Goal: Task Accomplishment & Management: Manage account settings

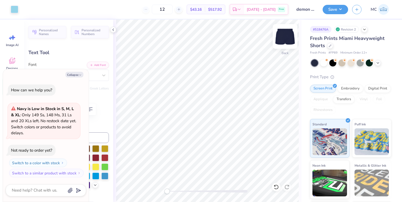
click at [287, 36] on img at bounding box center [285, 36] width 21 height 21
click at [287, 36] on img at bounding box center [285, 36] width 11 height 11
click at [77, 75] on button "Collapse" at bounding box center [74, 75] width 18 height 6
type textarea "x"
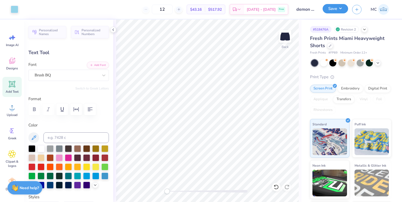
click at [345, 12] on button "Save" at bounding box center [335, 8] width 25 height 9
click at [332, 47] on div at bounding box center [330, 45] width 6 height 6
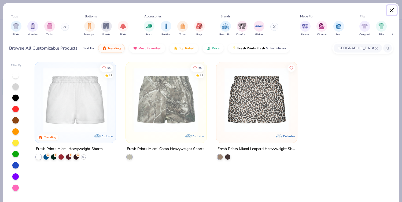
click at [393, 9] on button "Close" at bounding box center [392, 10] width 10 height 10
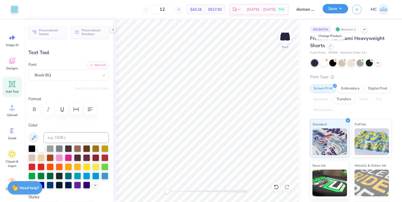
click at [339, 9] on button "Save" at bounding box center [335, 8] width 25 height 9
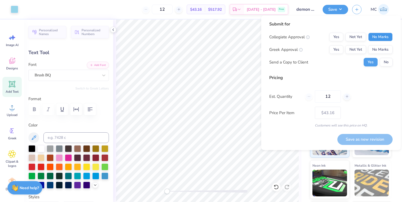
click at [378, 36] on button "No Marks" at bounding box center [380, 37] width 24 height 9
click at [378, 49] on button "No Marks" at bounding box center [380, 49] width 24 height 9
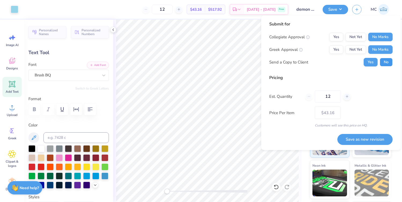
click at [386, 63] on button "No" at bounding box center [386, 62] width 13 height 9
click at [356, 138] on button "Save as new revision" at bounding box center [365, 139] width 55 height 11
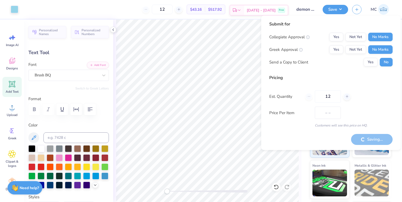
type input "$43.16"
click at [317, 25] on div "Submit for" at bounding box center [330, 24] width 123 height 6
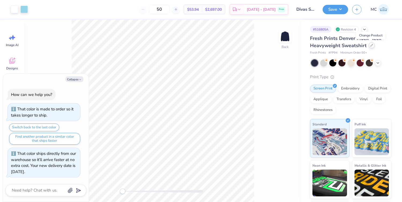
click at [372, 47] on div at bounding box center [372, 45] width 6 height 6
type textarea "x"
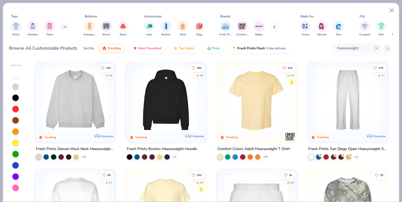
click at [378, 49] on icon at bounding box center [376, 48] width 3 height 3
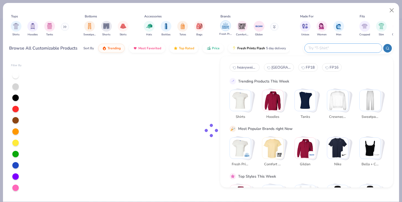
click at [224, 25] on img "filter for Fresh Prints" at bounding box center [226, 26] width 8 height 8
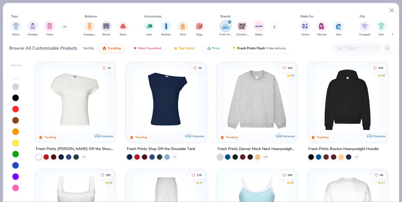
click at [64, 29] on button at bounding box center [65, 27] width 8 height 8
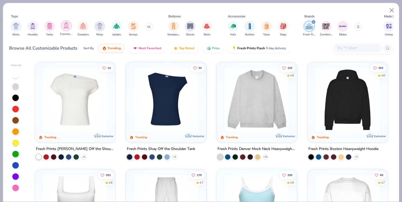
click at [70, 28] on div "filter for Crewnecks" at bounding box center [66, 25] width 11 height 11
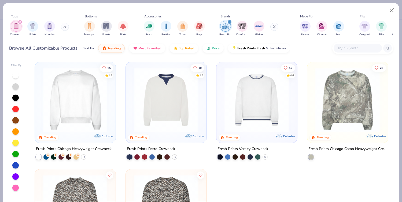
click at [79, 93] on img at bounding box center [75, 100] width 70 height 65
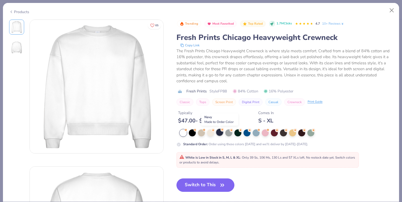
click at [220, 133] on div at bounding box center [219, 132] width 7 height 7
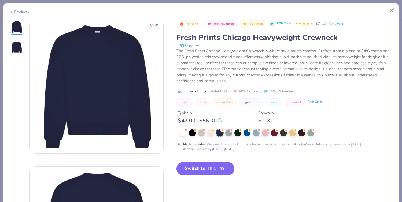
click at [211, 169] on button "Switch to This" at bounding box center [206, 168] width 58 height 13
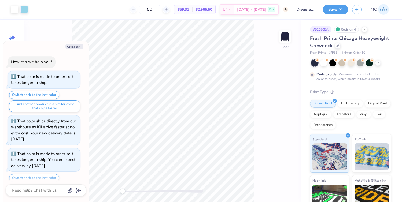
scroll to position [18, 0]
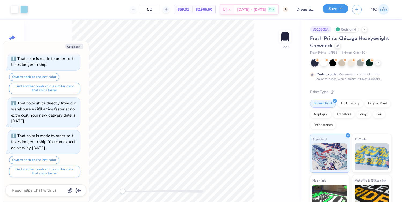
click at [335, 10] on button "Save" at bounding box center [335, 8] width 25 height 9
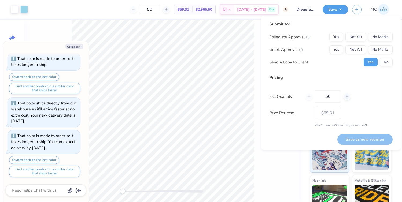
click at [400, 7] on div "Save MC" at bounding box center [362, 9] width 79 height 19
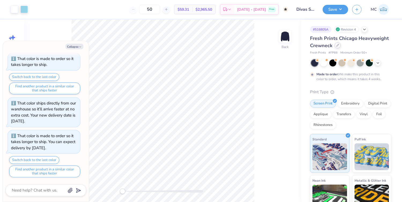
click at [338, 47] on div at bounding box center [338, 45] width 6 height 6
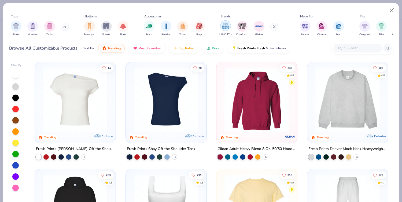
click at [227, 28] on img "filter for Fresh Prints" at bounding box center [226, 26] width 8 height 8
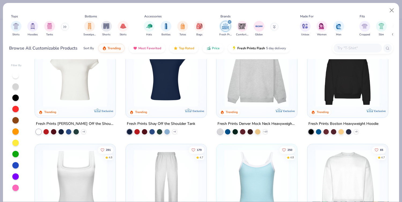
scroll to position [23, 0]
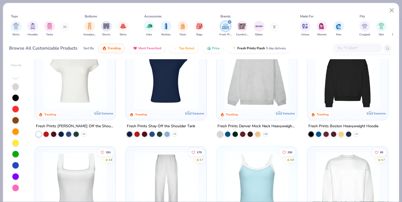
click at [253, 81] on img at bounding box center [257, 77] width 70 height 65
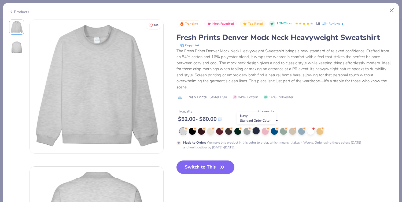
click at [256, 132] on div at bounding box center [256, 130] width 7 height 7
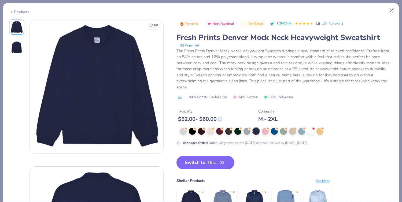
click at [203, 164] on button "Switch to This" at bounding box center [206, 162] width 58 height 13
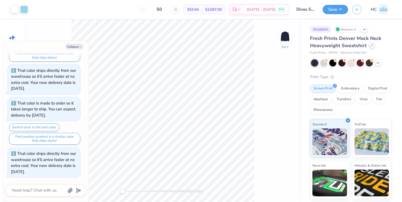
click at [371, 45] on icon at bounding box center [372, 45] width 2 height 2
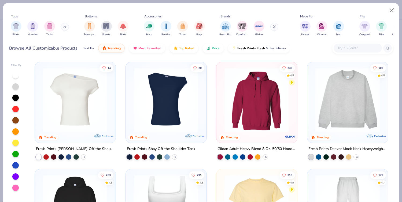
click at [67, 29] on button at bounding box center [65, 27] width 8 height 8
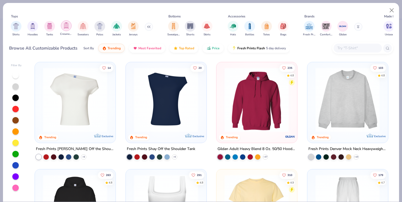
click at [68, 30] on div "filter for Crewnecks" at bounding box center [66, 25] width 11 height 11
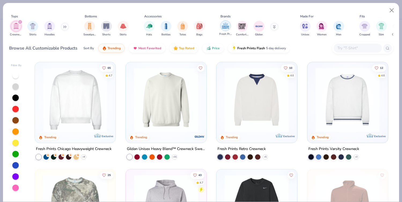
click at [227, 31] on div "filter for Fresh Prints" at bounding box center [225, 25] width 11 height 11
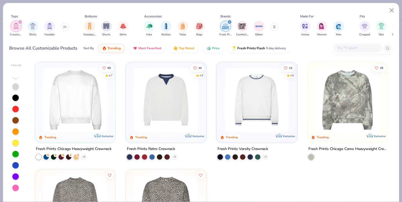
click at [64, 27] on icon at bounding box center [64, 27] width 1 height 2
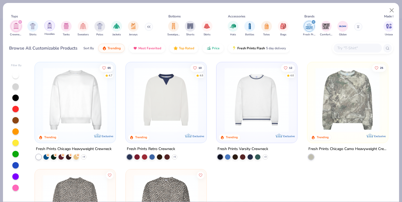
click at [50, 28] on img "filter for Hoodies" at bounding box center [50, 26] width 6 height 6
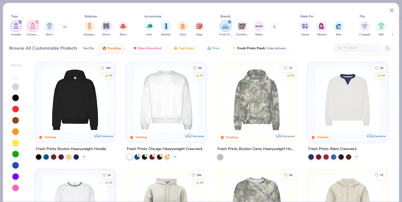
click at [78, 110] on img at bounding box center [75, 100] width 70 height 65
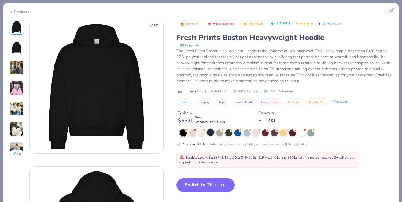
click at [211, 132] on div at bounding box center [210, 132] width 7 height 7
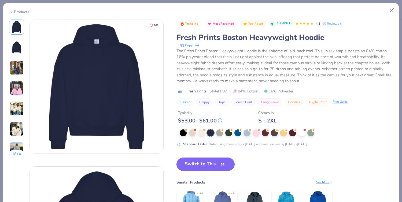
click at [210, 164] on button "Switch to This" at bounding box center [206, 164] width 58 height 13
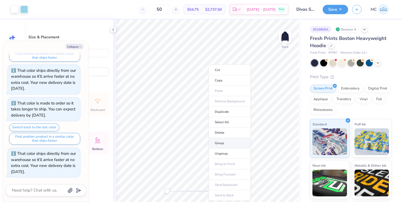
click at [224, 141] on li "Group" at bounding box center [230, 143] width 42 height 10
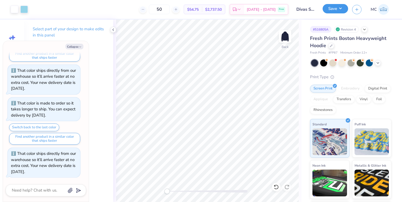
click at [345, 11] on button "Save" at bounding box center [335, 8] width 25 height 9
type textarea "x"
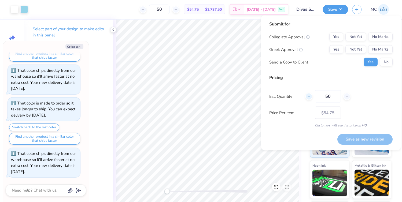
click at [309, 97] on icon at bounding box center [309, 97] width 4 height 4
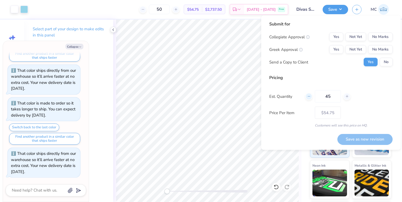
click at [309, 97] on icon at bounding box center [309, 97] width 4 height 4
type input "44"
click at [321, 97] on input "44" at bounding box center [328, 96] width 26 height 12
type textarea "x"
type input "44"
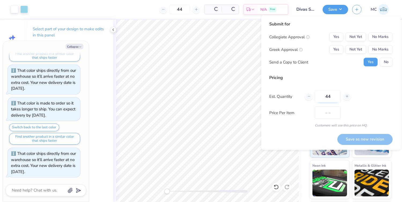
type textarea "x"
type input "– –"
click at [328, 97] on input "44" at bounding box center [328, 96] width 26 height 12
type textarea "x"
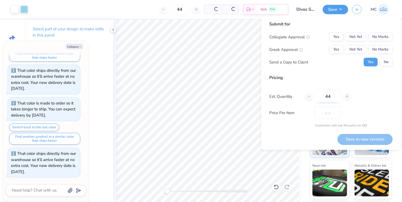
type input "$56.25"
type input "12"
type textarea "x"
type input "12"
type textarea "x"
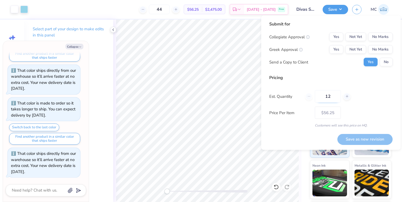
type input "– –"
type textarea "x"
type input "$67.45"
type input "12"
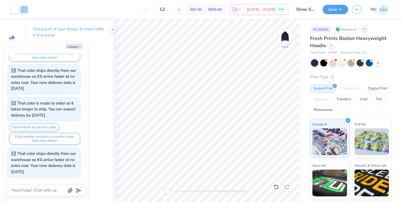
click at [367, 30] on icon at bounding box center [365, 29] width 4 height 4
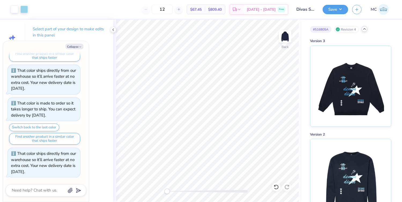
click at [348, 30] on div "Revision 4" at bounding box center [346, 29] width 25 height 7
click at [364, 30] on icon at bounding box center [365, 29] width 4 height 4
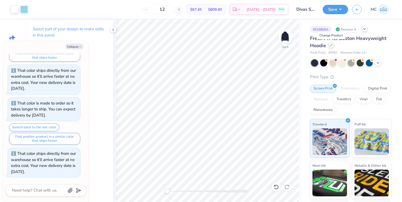
click at [331, 46] on icon at bounding box center [331, 45] width 3 height 3
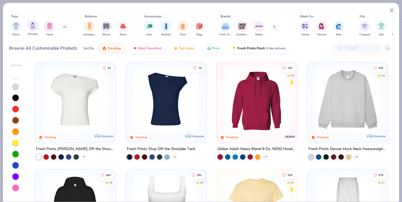
click at [34, 27] on img "filter for Hoodies" at bounding box center [33, 26] width 6 height 6
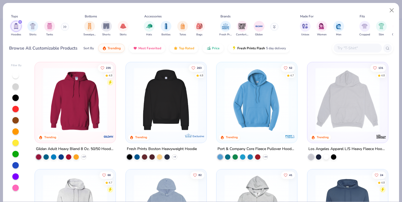
click at [66, 28] on icon at bounding box center [65, 27] width 1 height 2
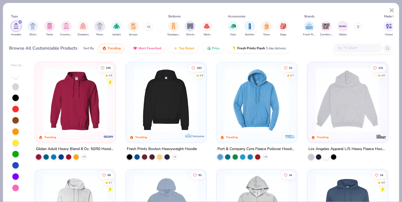
click at [66, 28] on img "filter for Crewnecks" at bounding box center [66, 26] width 6 height 6
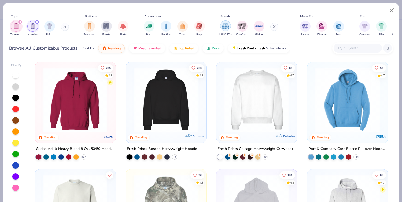
click at [224, 27] on img "filter for Fresh Prints" at bounding box center [226, 26] width 8 height 8
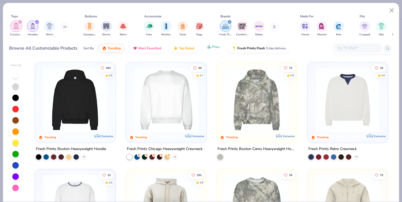
click at [214, 47] on span "Price" at bounding box center [216, 47] width 8 height 4
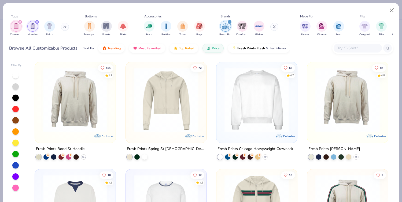
click at [256, 88] on img at bounding box center [257, 100] width 70 height 65
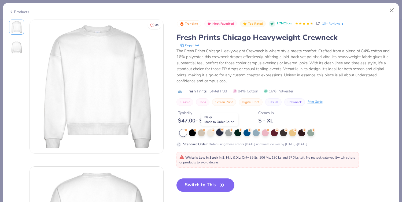
click at [223, 133] on div at bounding box center [219, 132] width 7 height 7
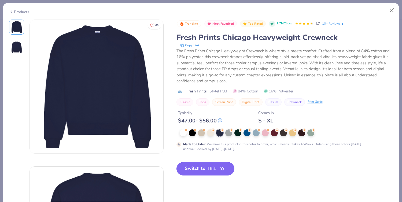
click at [213, 169] on button "Switch to This" at bounding box center [206, 168] width 58 height 13
type textarea "x"
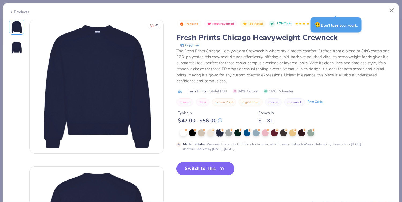
type input "50"
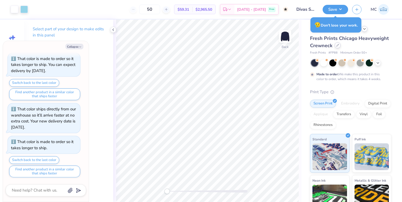
click at [337, 46] on icon at bounding box center [338, 45] width 3 height 3
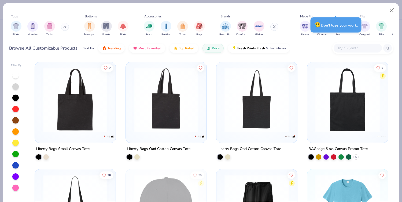
click at [63, 27] on button at bounding box center [65, 27] width 8 height 8
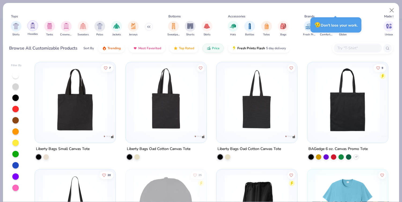
click at [31, 27] on img "filter for Hoodies" at bounding box center [33, 26] width 6 height 6
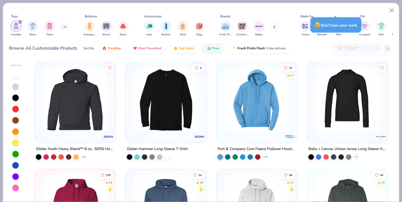
click at [64, 28] on button at bounding box center [65, 27] width 8 height 8
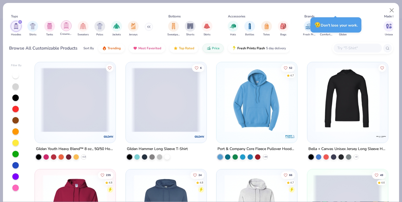
click at [66, 26] on img "filter for Crewnecks" at bounding box center [66, 26] width 6 height 6
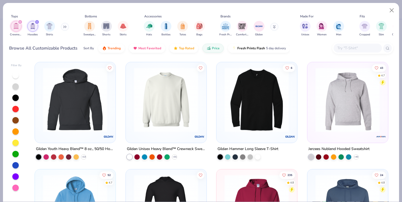
scroll to position [3, 0]
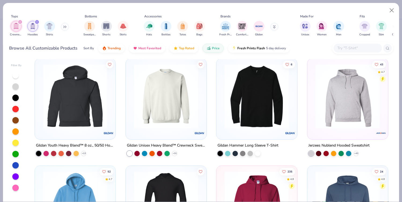
click at [15, 167] on div at bounding box center [15, 165] width 6 height 6
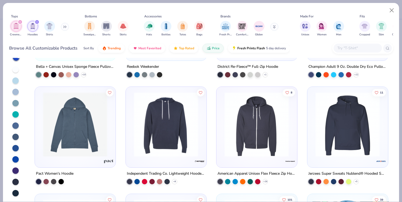
scroll to position [812, 0]
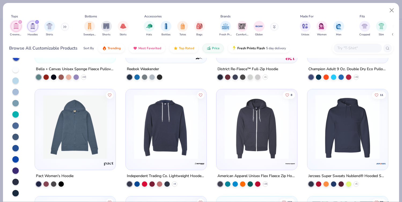
click at [16, 181] on div at bounding box center [15, 182] width 6 height 6
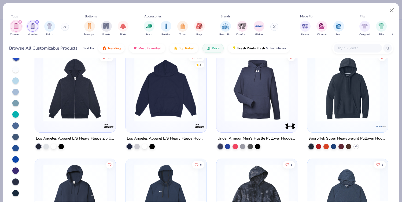
scroll to position [1072, 0]
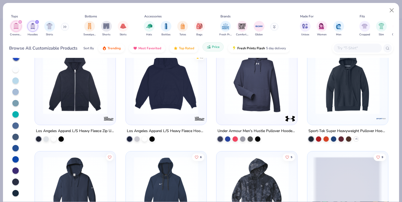
click at [221, 48] on button "Price" at bounding box center [213, 46] width 21 height 9
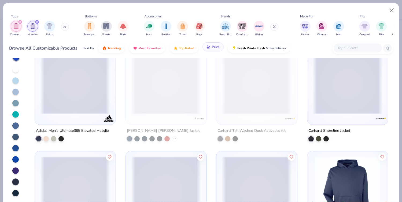
click at [221, 48] on button "Price" at bounding box center [213, 46] width 21 height 9
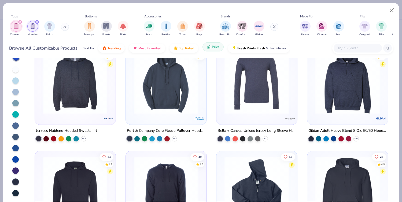
click at [215, 47] on span "Price" at bounding box center [216, 47] width 8 height 4
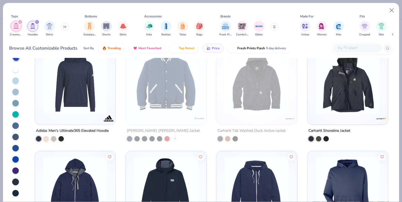
scroll to position [0, 0]
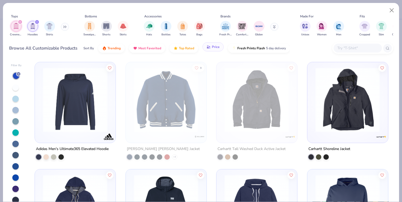
click at [207, 49] on icon "button" at bounding box center [209, 47] width 4 height 5
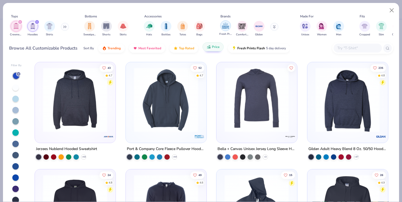
click at [227, 26] on img "filter for Fresh Prints" at bounding box center [226, 26] width 8 height 8
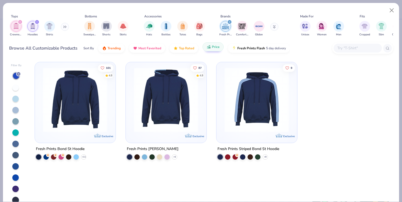
click at [19, 74] on line at bounding box center [19, 74] width 2 height 2
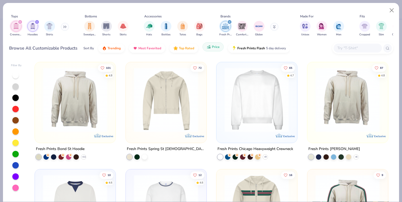
click at [215, 51] on button "Price" at bounding box center [213, 46] width 21 height 9
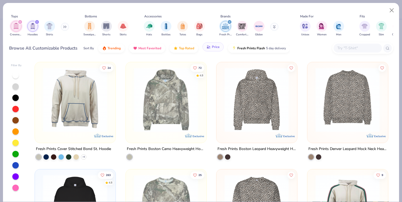
click at [214, 48] on span "Price" at bounding box center [216, 47] width 8 height 4
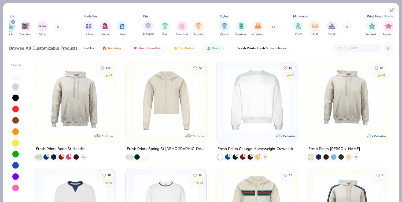
scroll to position [0, 250]
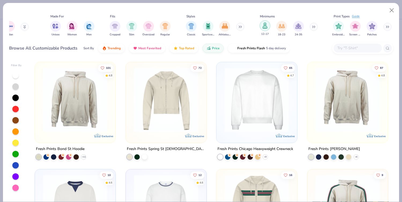
click at [266, 27] on img "filter for 12-17" at bounding box center [265, 26] width 6 height 6
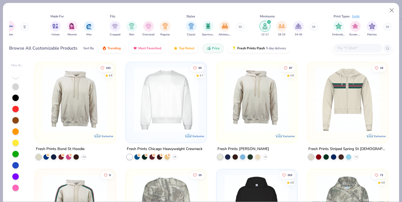
scroll to position [74, 0]
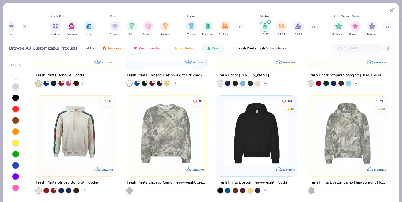
click at [258, 148] on img at bounding box center [257, 133] width 70 height 65
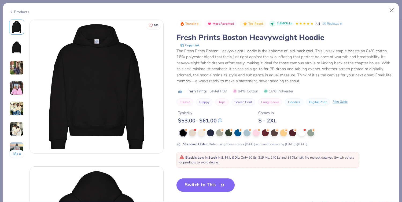
click at [215, 134] on div at bounding box center [285, 133] width 211 height 7
click at [211, 133] on div at bounding box center [210, 132] width 7 height 7
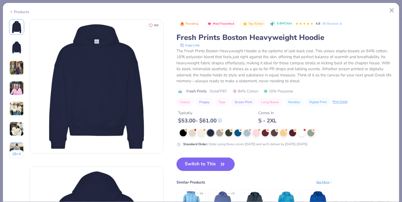
drag, startPoint x: 206, startPoint y: 165, endPoint x: 283, endPoint y: 2, distance: 180.2
click at [206, 165] on button "Switch to This" at bounding box center [206, 164] width 58 height 13
click at [213, 166] on button "Switch to This" at bounding box center [206, 164] width 58 height 13
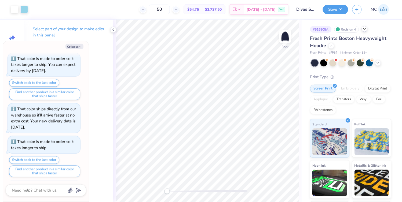
scroll to position [128, 0]
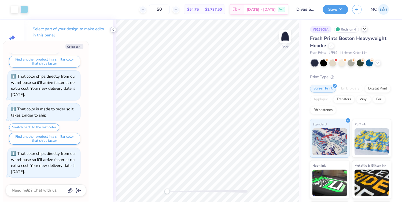
click at [111, 30] on icon at bounding box center [113, 30] width 4 height 4
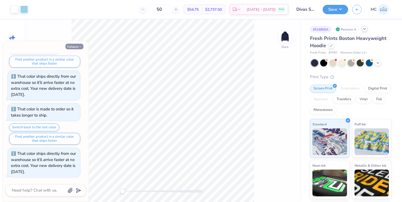
click at [75, 48] on button "Collapse" at bounding box center [74, 47] width 18 height 6
type textarea "x"
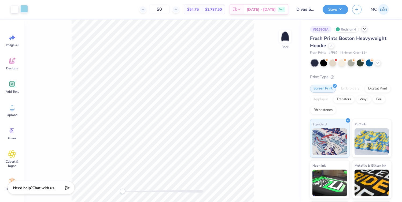
click at [26, 10] on div at bounding box center [24, 9] width 8 height 8
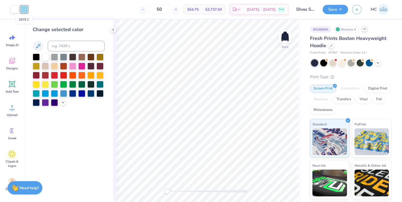
click at [26, 10] on div at bounding box center [24, 10] width 8 height 8
click at [114, 30] on icon at bounding box center [113, 30] width 4 height 4
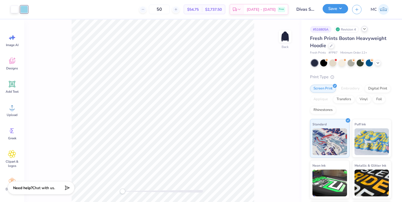
click at [343, 11] on button "Save" at bounding box center [335, 8] width 25 height 9
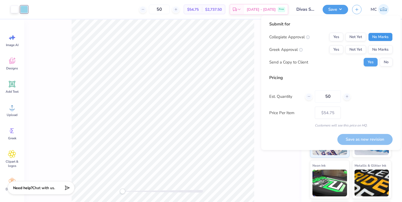
click at [381, 41] on button "No Marks" at bounding box center [380, 37] width 24 height 9
click at [381, 51] on button "No Marks" at bounding box center [380, 49] width 24 height 9
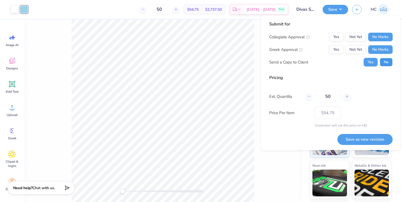
click at [386, 63] on button "No" at bounding box center [386, 62] width 13 height 9
click at [330, 97] on input "50" at bounding box center [328, 96] width 26 height 12
type input "12"
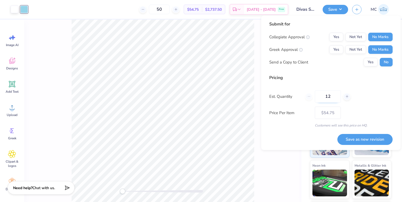
type input "12"
click at [350, 135] on button "Save as new revision" at bounding box center [365, 139] width 55 height 11
type input "$67.45"
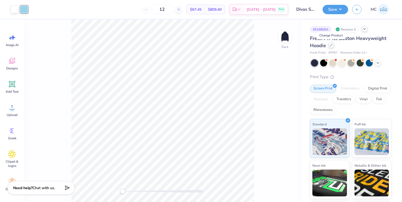
click at [331, 46] on icon at bounding box center [331, 45] width 3 height 3
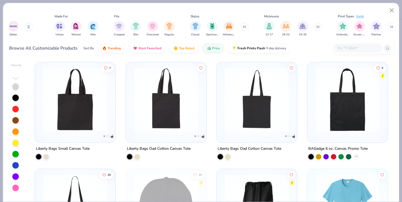
scroll to position [0, 250]
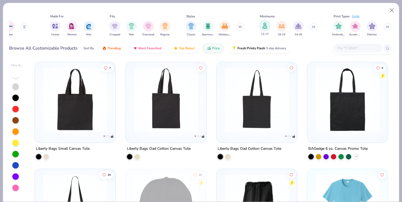
click at [265, 25] on img "filter for 12-17" at bounding box center [265, 26] width 6 height 6
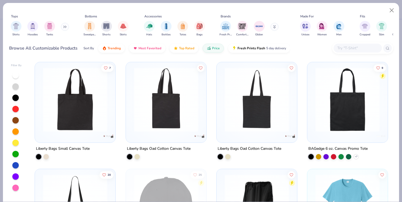
click at [63, 28] on button at bounding box center [65, 27] width 8 height 8
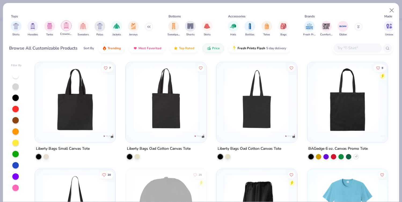
click at [65, 28] on img "filter for Crewnecks" at bounding box center [66, 26] width 6 height 6
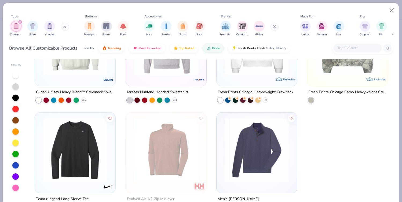
scroll to position [74, 0]
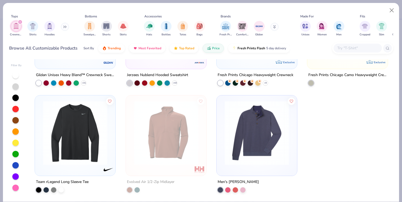
click at [14, 166] on div at bounding box center [15, 165] width 6 height 6
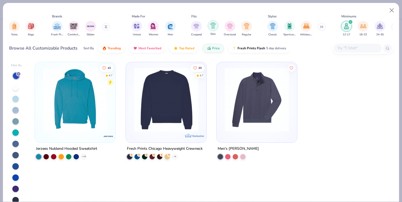
scroll to position [0, 250]
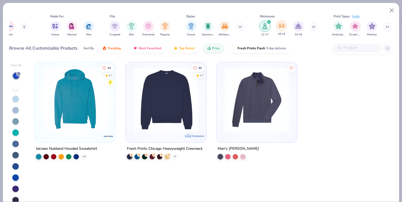
click at [283, 24] on img "filter for 18-23" at bounding box center [282, 26] width 6 height 6
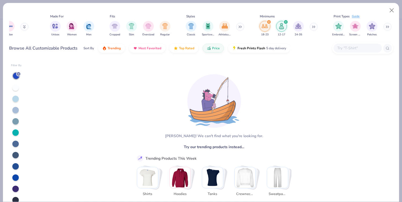
click at [282, 26] on img "filter for 12-17" at bounding box center [282, 26] width 6 height 6
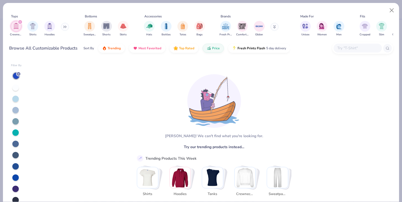
click at [19, 72] on icon at bounding box center [18, 73] width 3 height 3
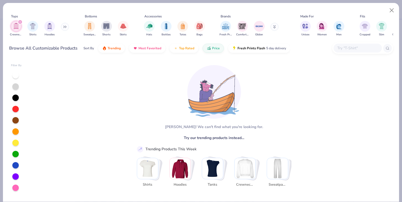
click at [20, 21] on icon "filter for Crewnecks" at bounding box center [20, 22] width 2 height 2
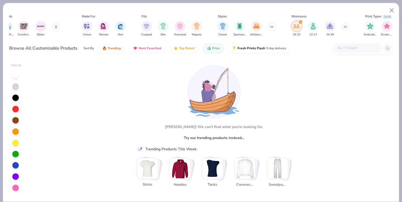
scroll to position [0, 244]
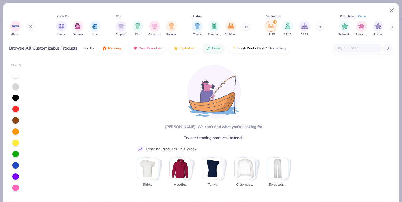
click at [274, 21] on icon "filter for 18-23" at bounding box center [275, 22] width 2 height 2
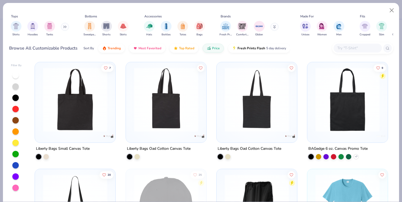
click at [64, 27] on icon at bounding box center [64, 26] width 3 height 3
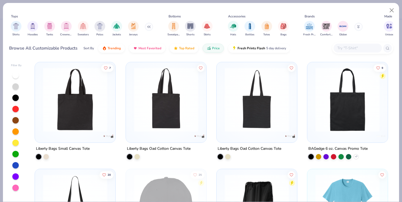
click at [64, 27] on img "filter for Crewnecks" at bounding box center [66, 26] width 6 height 6
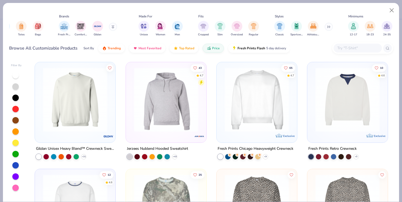
scroll to position [0, 250]
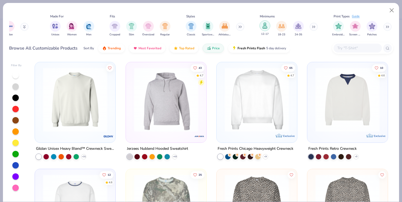
click at [262, 28] on img "filter for 12-17" at bounding box center [265, 26] width 6 height 6
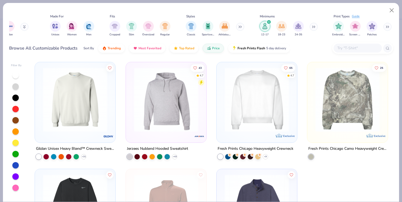
click at [69, 114] on img at bounding box center [75, 100] width 70 height 64
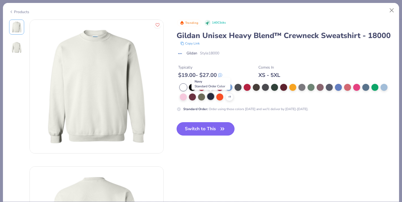
click at [213, 98] on div at bounding box center [210, 96] width 7 height 7
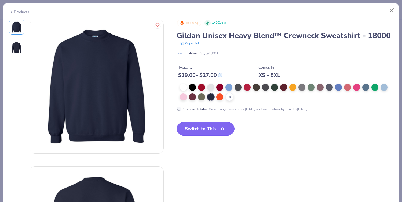
click at [221, 129] on icon "button" at bounding box center [223, 129] width 8 height 8
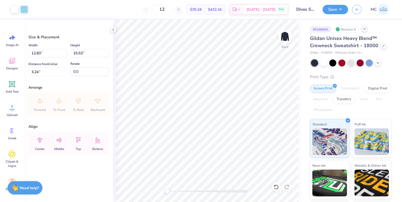
type input "12.83"
type input "15.53"
type input "3.24"
type input "13.70"
type input "16.57"
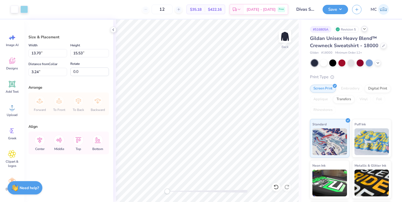
type input "3.00"
type input "14.33"
type input "17.34"
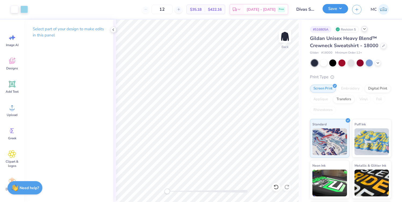
click at [340, 10] on button "Save" at bounding box center [335, 8] width 25 height 9
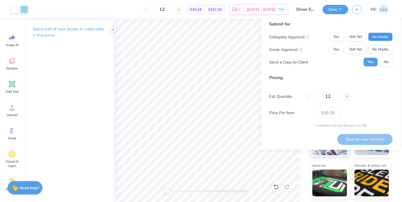
click at [378, 34] on button "No Marks" at bounding box center [380, 37] width 24 height 9
click at [377, 48] on button "No Marks" at bounding box center [380, 49] width 24 height 9
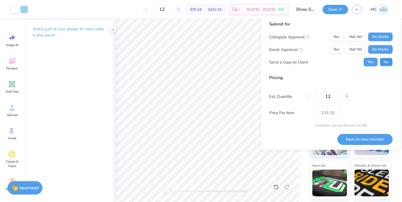
click at [384, 61] on button "No" at bounding box center [386, 62] width 13 height 9
click at [363, 137] on button "Save as new revision" at bounding box center [364, 139] width 55 height 11
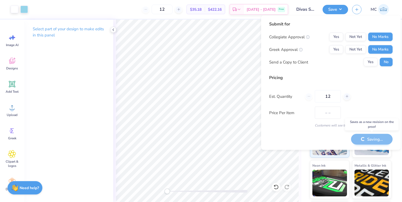
type input "$35.18"
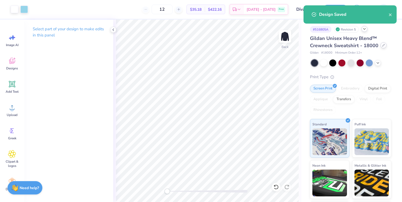
click at [382, 45] on icon at bounding box center [383, 45] width 3 height 3
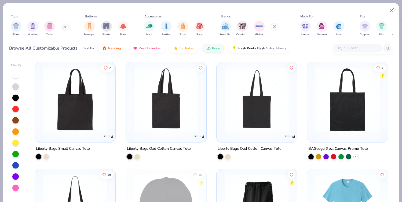
click at [277, 26] on button at bounding box center [275, 27] width 8 height 8
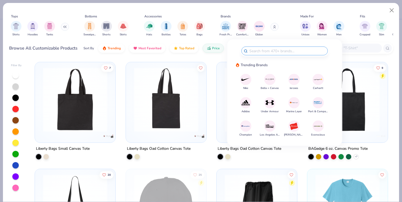
click at [267, 122] on img at bounding box center [269, 126] width 9 height 9
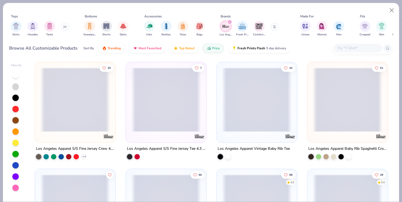
click at [33, 28] on img "filter for Hoodies" at bounding box center [33, 26] width 6 height 6
click at [64, 26] on icon at bounding box center [64, 26] width 3 height 3
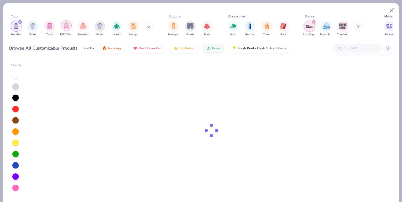
click at [65, 26] on img "filter for Crewnecks" at bounding box center [66, 26] width 6 height 6
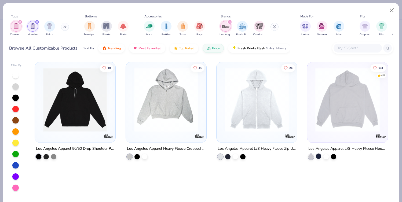
click at [318, 158] on div at bounding box center [318, 156] width 5 height 5
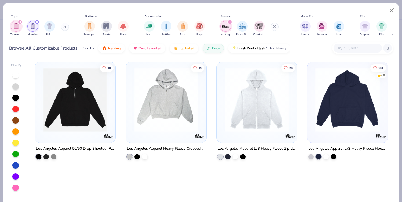
click at [329, 120] on img at bounding box center [348, 100] width 70 height 64
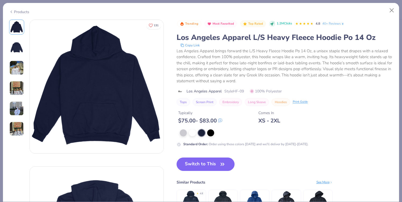
click at [17, 68] on img at bounding box center [16, 68] width 14 height 14
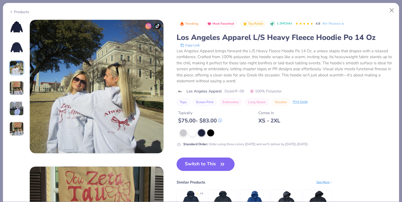
click at [16, 90] on img at bounding box center [16, 88] width 14 height 14
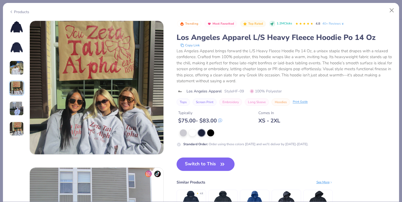
scroll to position [441, 0]
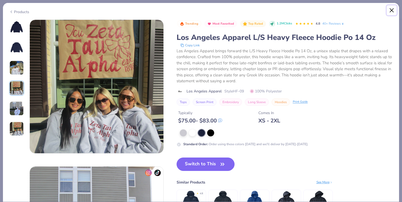
click at [391, 12] on button "Close" at bounding box center [392, 10] width 10 height 10
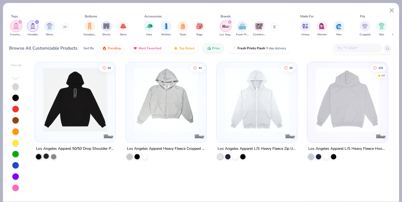
click at [47, 157] on div at bounding box center [45, 156] width 5 height 5
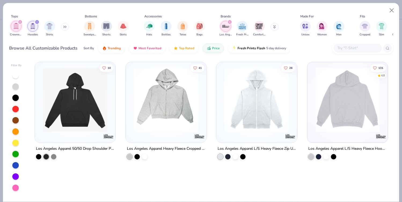
click at [74, 105] on img at bounding box center [75, 100] width 70 height 64
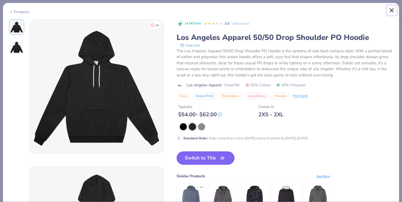
click at [395, 8] on button "Close" at bounding box center [392, 10] width 10 height 10
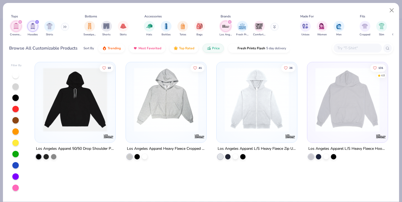
click at [230, 22] on icon "filter for Los Angeles Apparel" at bounding box center [230, 22] width 2 height 2
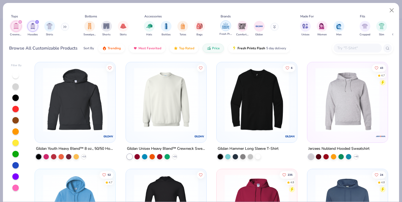
click at [228, 23] on img "filter for Fresh Prints" at bounding box center [226, 26] width 8 height 8
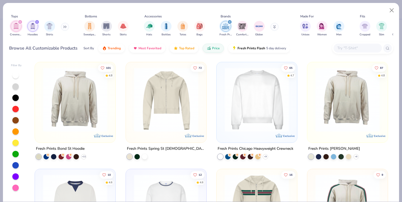
click at [19, 22] on icon "filter for Crewnecks" at bounding box center [20, 22] width 2 height 2
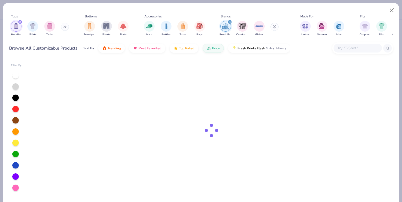
click at [19, 22] on icon "filter for Hoodies" at bounding box center [20, 22] width 2 height 2
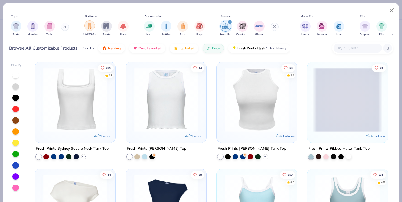
click at [89, 26] on img "filter for Sweatpants" at bounding box center [90, 26] width 6 height 6
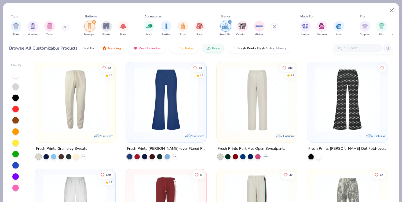
click at [222, 99] on img at bounding box center [187, 100] width 70 height 64
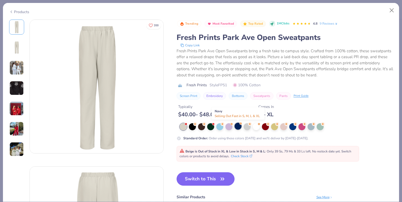
click at [238, 127] on div at bounding box center [238, 126] width 7 height 7
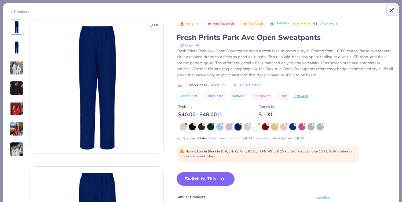
click at [393, 10] on button "Close" at bounding box center [392, 10] width 10 height 10
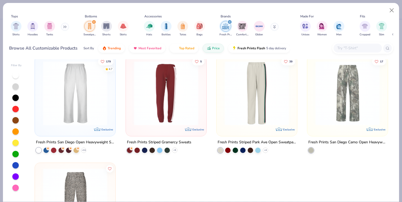
scroll to position [77, 0]
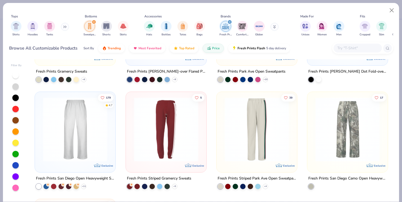
click at [78, 131] on img at bounding box center [75, 129] width 70 height 64
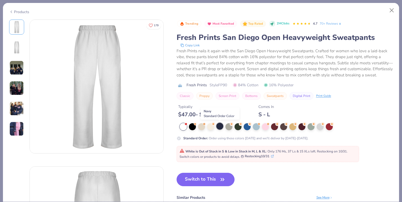
click at [219, 127] on div at bounding box center [219, 126] width 7 height 7
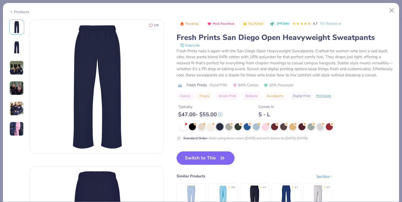
click at [207, 159] on button "Switch to This" at bounding box center [206, 158] width 58 height 13
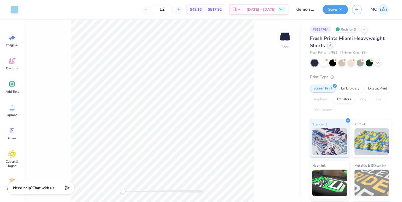
click at [330, 47] on div at bounding box center [330, 45] width 6 height 6
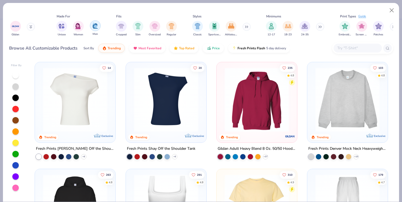
scroll to position [0, 250]
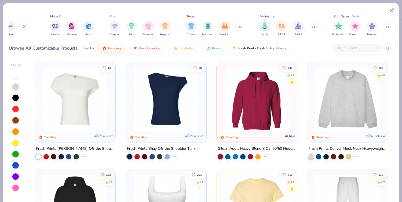
click at [268, 27] on div "filter for 12-17" at bounding box center [265, 25] width 11 height 11
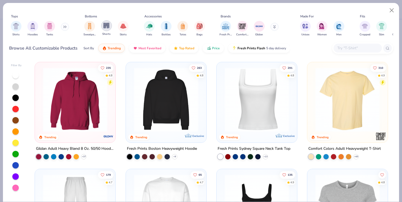
click at [108, 27] on img "filter for Shorts" at bounding box center [106, 26] width 6 height 6
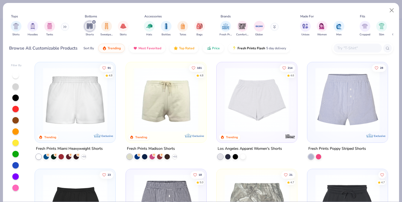
click at [16, 165] on div at bounding box center [15, 165] width 6 height 6
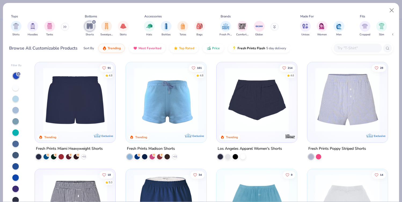
click at [248, 115] on div at bounding box center [257, 100] width 210 height 64
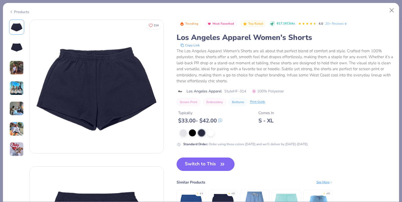
click at [194, 93] on span "Los Angeles Apparel" at bounding box center [204, 92] width 35 height 6
click at [391, 10] on button "Close" at bounding box center [392, 10] width 10 height 10
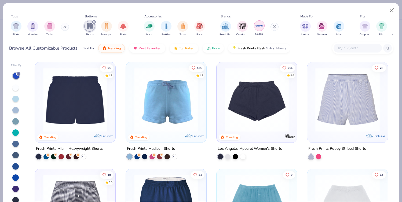
click at [259, 26] on img "filter for Gildan" at bounding box center [259, 26] width 8 height 8
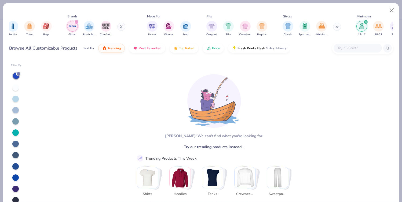
scroll to position [0, 250]
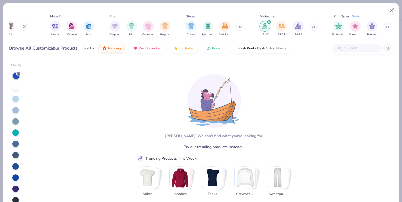
click at [269, 22] on icon "filter for 12-17" at bounding box center [269, 22] width 2 height 2
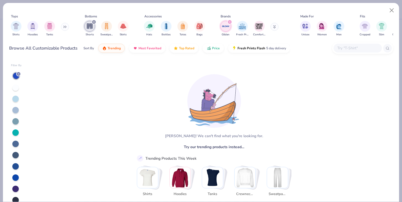
click at [230, 23] on icon "filter for Gildan" at bounding box center [230, 22] width 2 height 2
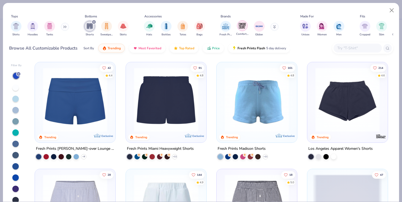
click at [243, 25] on img "filter for Comfort Colors" at bounding box center [242, 26] width 8 height 8
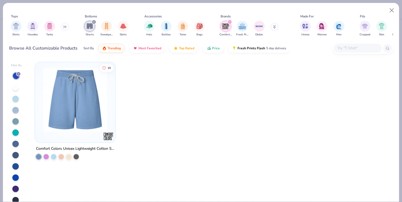
click at [230, 22] on icon "filter for Comfort Colors" at bounding box center [230, 22] width 2 height 2
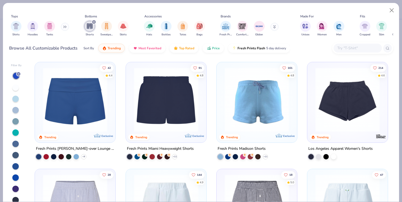
click at [273, 27] on button at bounding box center [275, 27] width 8 height 8
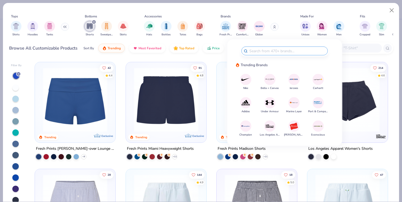
click at [268, 124] on img at bounding box center [269, 126] width 9 height 9
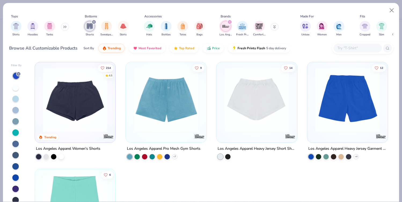
click at [74, 92] on img at bounding box center [75, 100] width 70 height 64
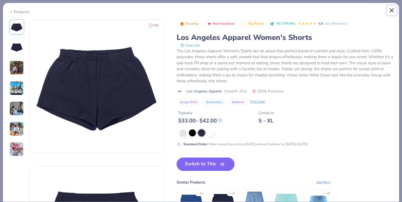
click at [392, 9] on button "Close" at bounding box center [392, 10] width 10 height 10
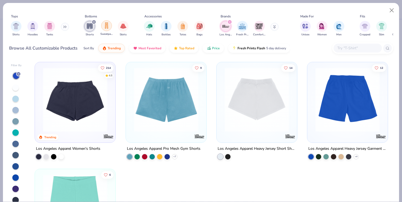
click at [107, 27] on img "filter for Sweatpants" at bounding box center [107, 26] width 6 height 6
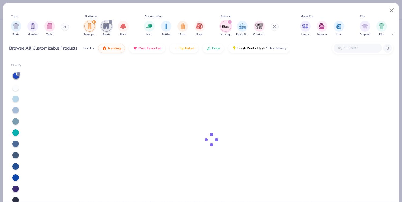
click at [94, 22] on icon "filter for Sweatpants" at bounding box center [94, 22] width 2 height 2
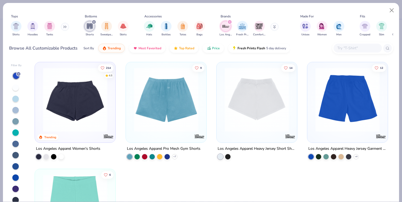
click at [231, 21] on div "filter for Los Angeles Apparel" at bounding box center [229, 22] width 5 height 5
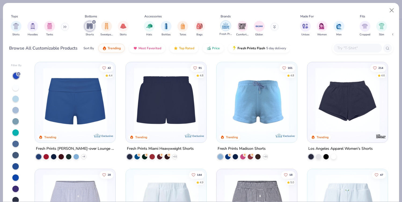
click at [227, 27] on img "filter for Fresh Prints" at bounding box center [226, 26] width 8 height 8
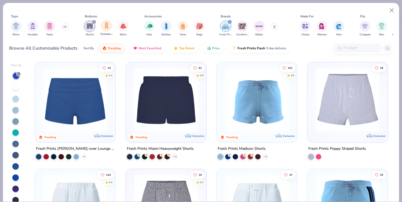
click at [107, 27] on img "filter for Sweatpants" at bounding box center [107, 26] width 6 height 6
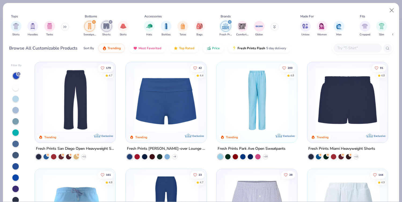
click at [110, 22] on icon "filter for Shorts" at bounding box center [110, 22] width 2 height 2
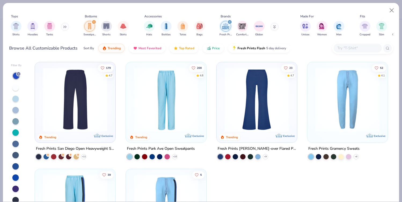
click at [40, 111] on img at bounding box center [5, 100] width 70 height 64
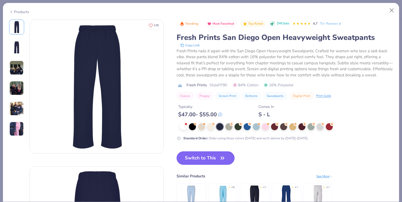
click at [208, 160] on button "Switch to This" at bounding box center [206, 158] width 58 height 13
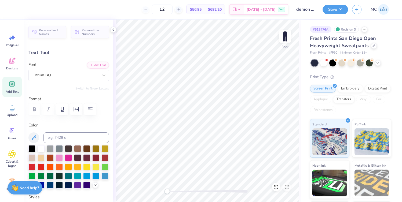
type input "-0.5"
type input "6.55"
type input "1.01"
type input "7.79"
type input "0.0"
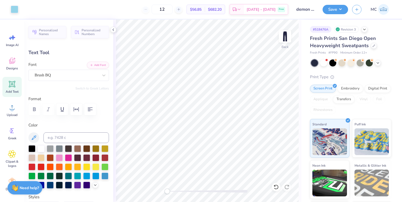
type input "14.05"
type input "0.0"
type input "14.23"
type input "0.0"
type input "14.03"
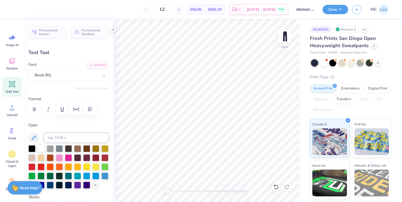
type input "0.0"
type input "7.63"
type input "0.0"
click at [344, 13] on div "Save" at bounding box center [335, 9] width 25 height 9
click at [341, 10] on button "Save" at bounding box center [335, 8] width 25 height 9
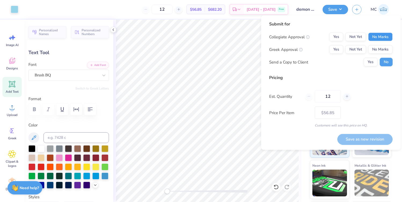
click at [378, 33] on button "No Marks" at bounding box center [380, 37] width 24 height 9
click at [378, 48] on button "No Marks" at bounding box center [380, 49] width 24 height 9
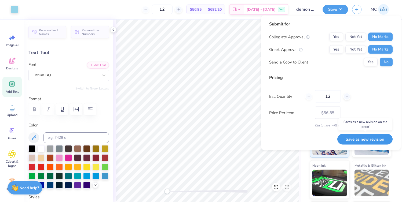
click at [360, 138] on button "Save as new revision" at bounding box center [364, 139] width 55 height 11
type input "$56.85"
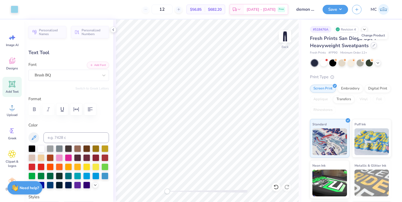
click at [373, 45] on icon at bounding box center [373, 45] width 3 height 3
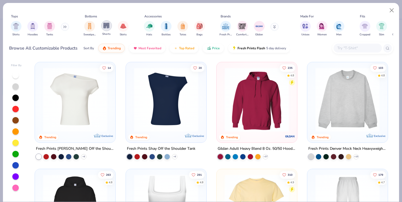
click at [104, 27] on img "filter for Shorts" at bounding box center [106, 26] width 6 height 6
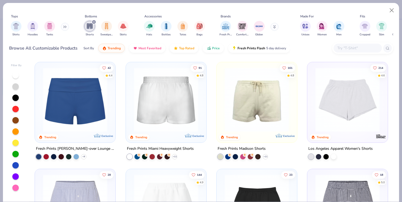
click at [131, 97] on img at bounding box center [96, 100] width 70 height 64
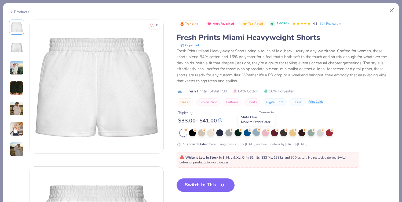
click at [254, 134] on div at bounding box center [256, 132] width 7 height 7
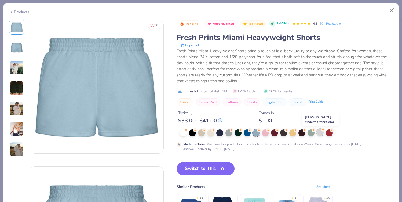
click at [318, 132] on div at bounding box center [320, 132] width 7 height 7
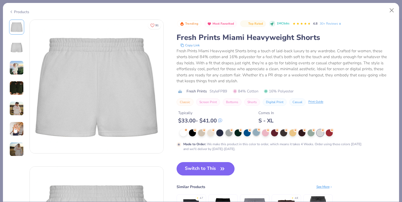
click at [258, 131] on circle at bounding box center [259, 130] width 4 height 4
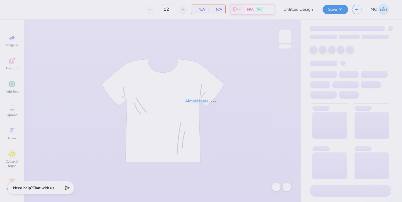
type input "Divas Star Crewneck"
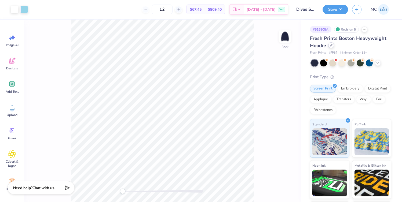
click at [332, 45] on icon at bounding box center [331, 45] width 3 height 3
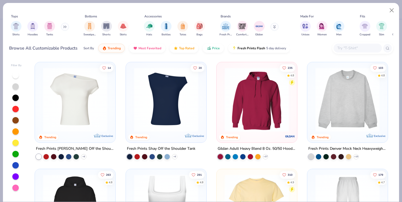
click at [67, 27] on button at bounding box center [65, 27] width 8 height 8
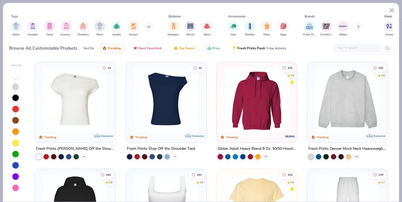
click at [67, 27] on img "filter for Crewnecks" at bounding box center [66, 26] width 6 height 6
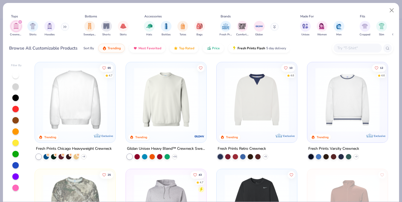
click at [40, 90] on img at bounding box center [5, 100] width 70 height 64
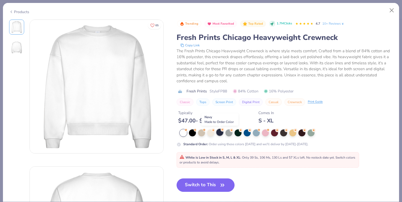
click at [221, 133] on div at bounding box center [219, 132] width 7 height 7
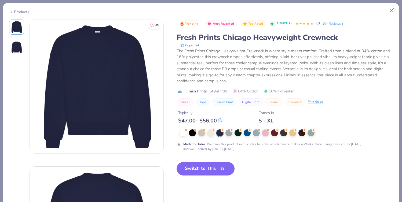
click at [210, 168] on button "Switch to This" at bounding box center [206, 168] width 58 height 13
type input "50"
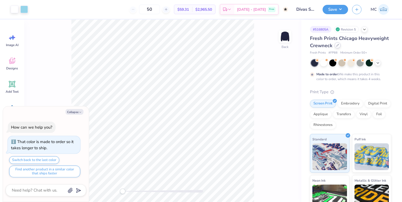
click at [338, 45] on icon at bounding box center [337, 45] width 3 height 3
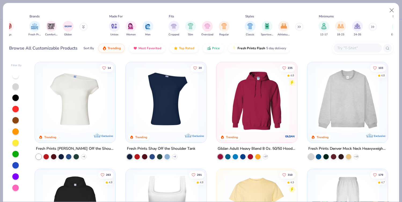
scroll to position [0, 250]
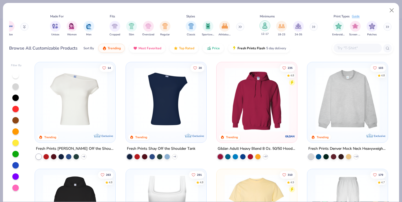
click at [262, 24] on img "filter for 12-17" at bounding box center [265, 26] width 6 height 6
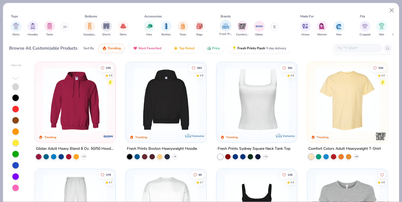
click at [225, 25] on img "filter for Fresh Prints" at bounding box center [226, 26] width 8 height 8
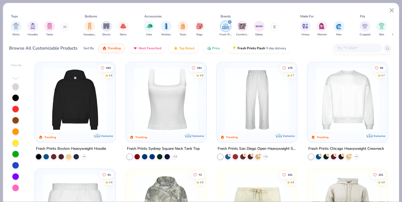
click at [337, 116] on img at bounding box center [348, 100] width 70 height 64
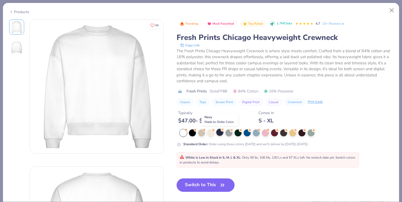
click at [220, 134] on div at bounding box center [219, 132] width 7 height 7
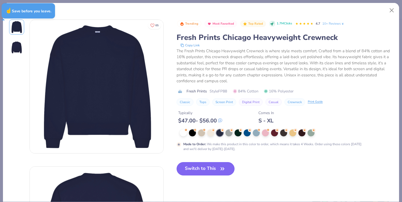
type textarea "x"
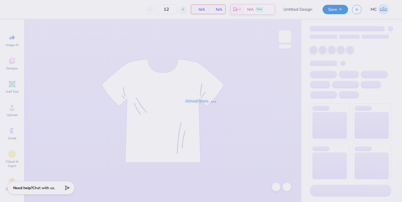
type input "Divas Star Crewneck"
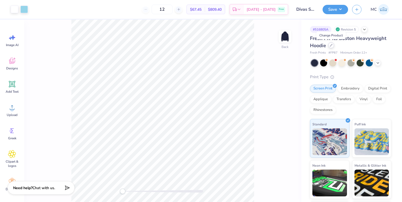
click at [332, 46] on icon at bounding box center [331, 45] width 3 height 3
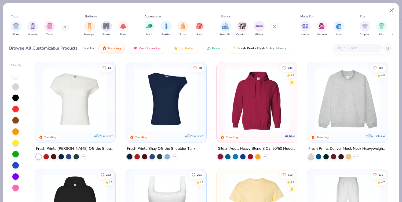
click at [63, 28] on button at bounding box center [65, 27] width 8 height 8
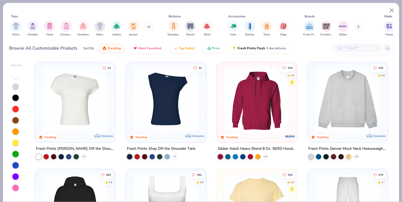
click at [63, 28] on img "filter for Crewnecks" at bounding box center [66, 26] width 6 height 6
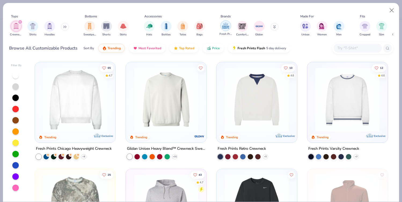
click at [225, 27] on img "filter for Fresh Prints" at bounding box center [226, 26] width 8 height 8
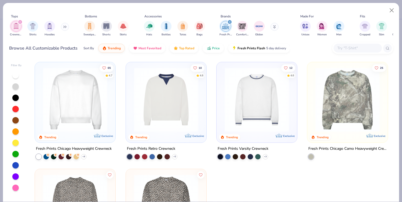
click at [83, 101] on img at bounding box center [75, 100] width 70 height 64
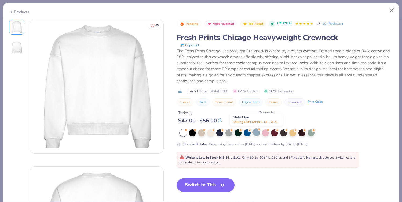
click at [256, 134] on div at bounding box center [256, 132] width 7 height 7
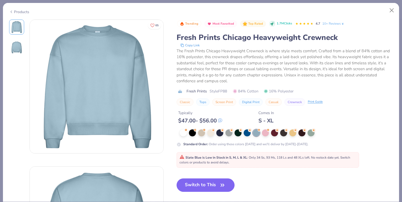
click at [394, 4] on div "Products" at bounding box center [201, 10] width 396 height 14
click at [392, 9] on button "Close" at bounding box center [392, 10] width 10 height 10
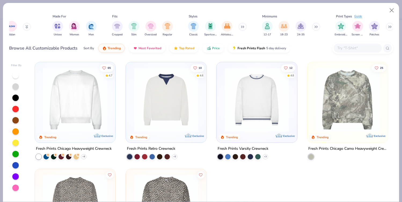
scroll to position [0, 250]
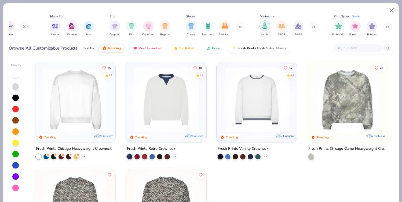
click at [266, 28] on img "filter for 12-17" at bounding box center [265, 26] width 6 height 6
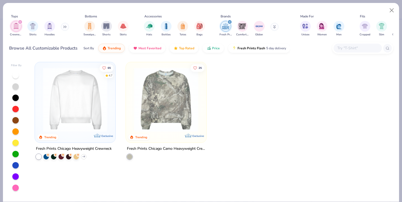
click at [92, 98] on img at bounding box center [75, 100] width 70 height 64
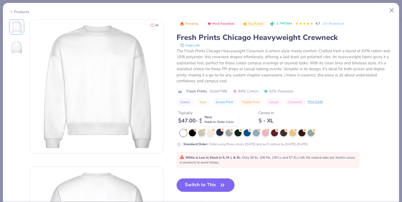
click at [221, 134] on div at bounding box center [219, 132] width 7 height 7
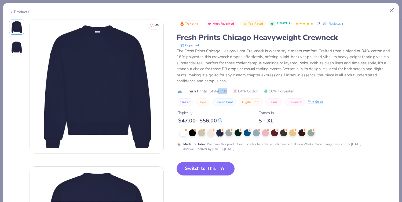
drag, startPoint x: 219, startPoint y: 91, endPoint x: 231, endPoint y: 91, distance: 12.3
click at [231, 91] on div "Fresh Prints Style FP88 84% Cotton 16% Polyester" at bounding box center [285, 92] width 217 height 6
copy span "FP88"
